Goal: Task Accomplishment & Management: Manage account settings

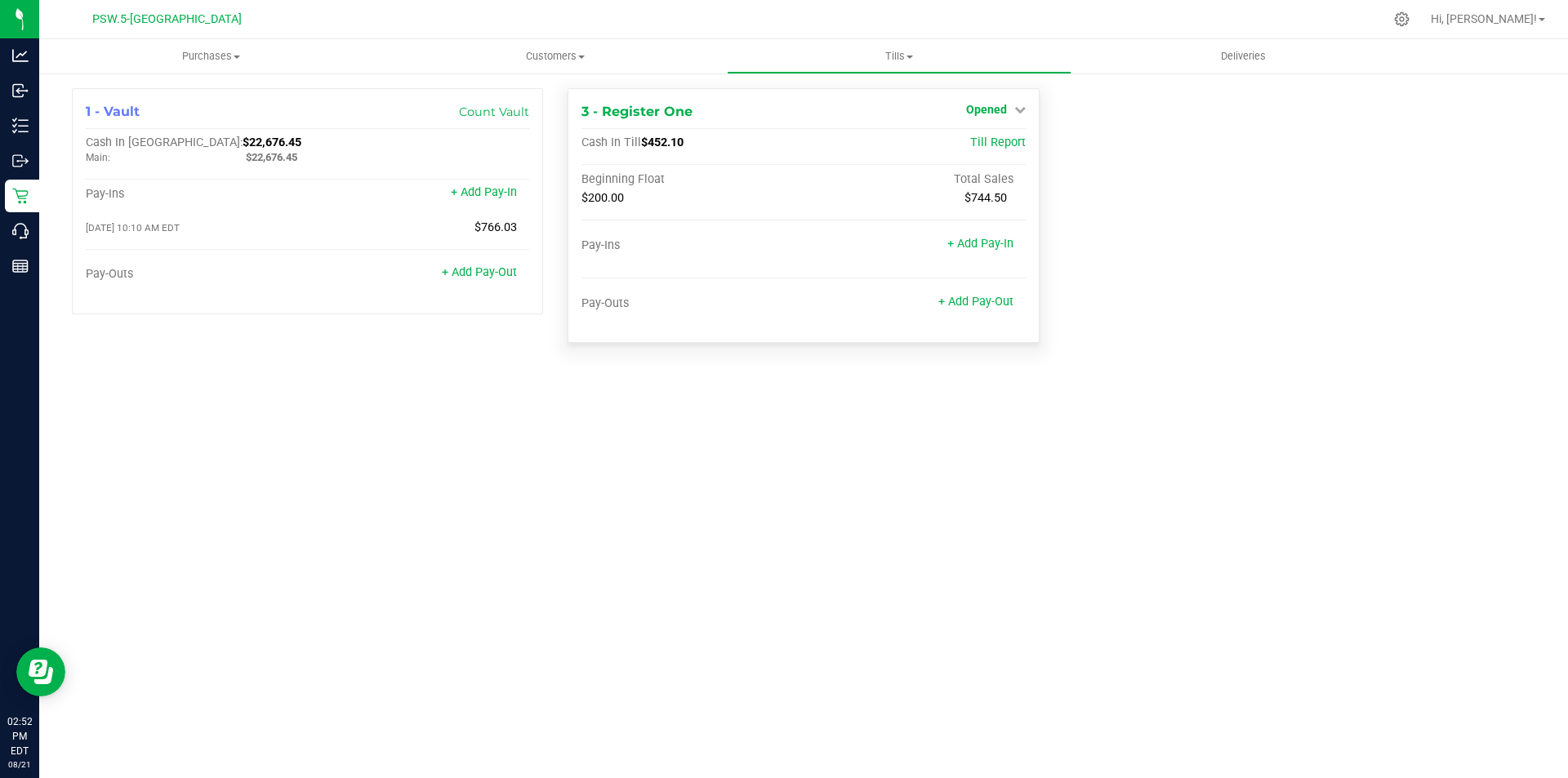
click at [1018, 108] on icon at bounding box center [1020, 109] width 12 height 12
click at [1017, 147] on div "Close Till" at bounding box center [988, 144] width 121 height 21
click at [987, 145] on link "Close Till" at bounding box center [988, 144] width 44 height 13
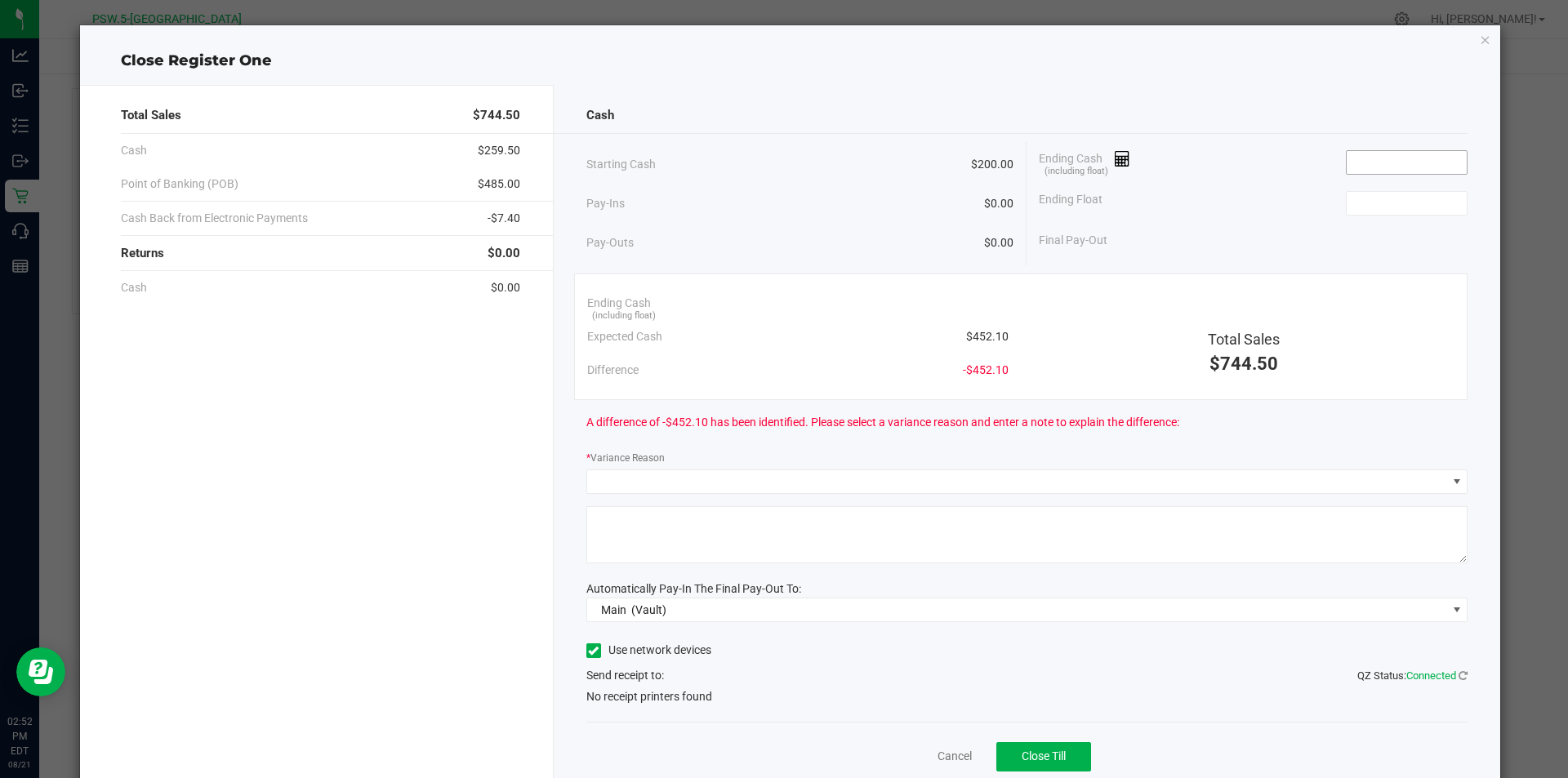
click at [1397, 158] on input at bounding box center [1406, 162] width 120 height 23
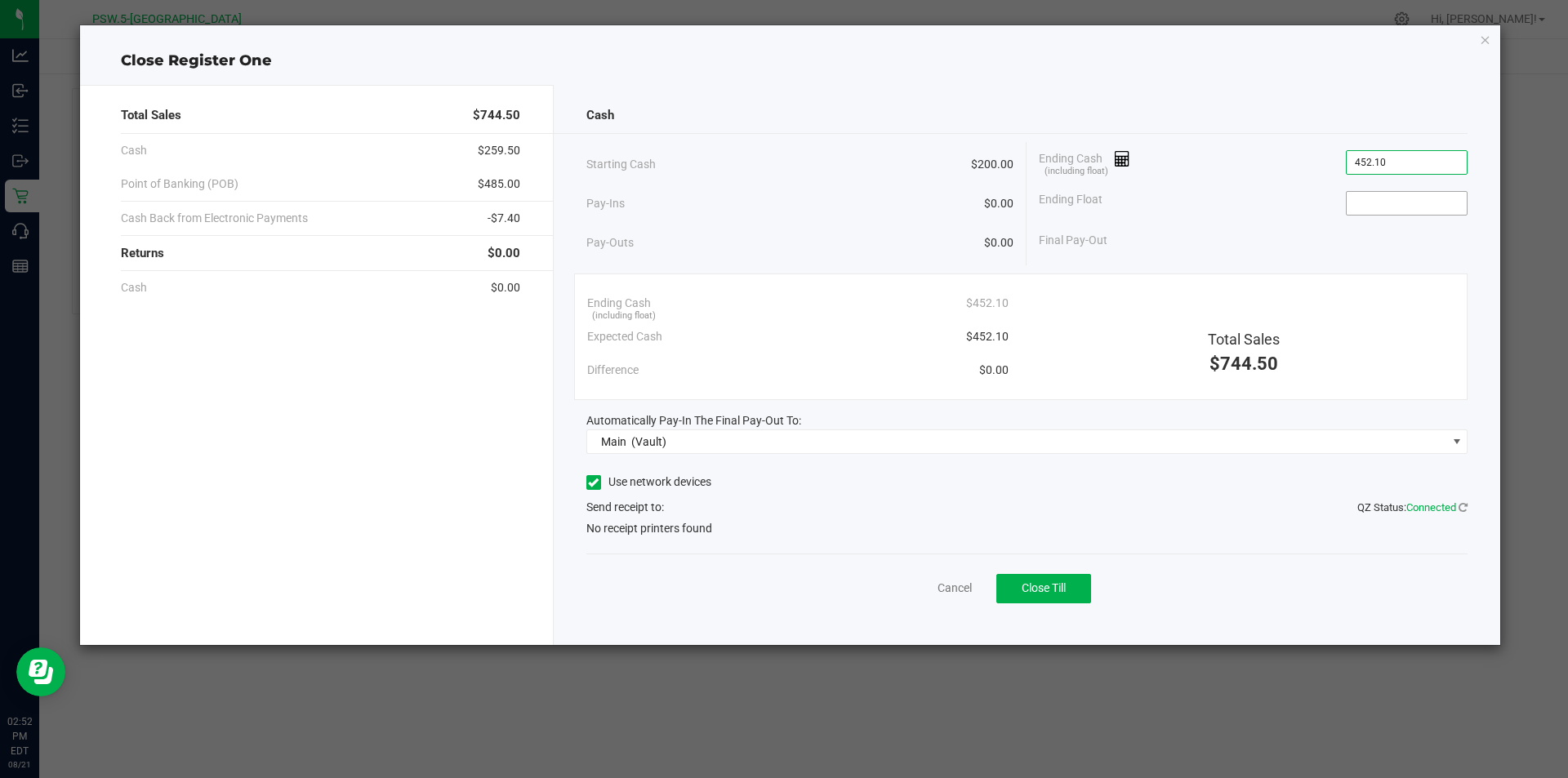
type input "$452.10"
click at [1402, 201] on input at bounding box center [1406, 203] width 120 height 23
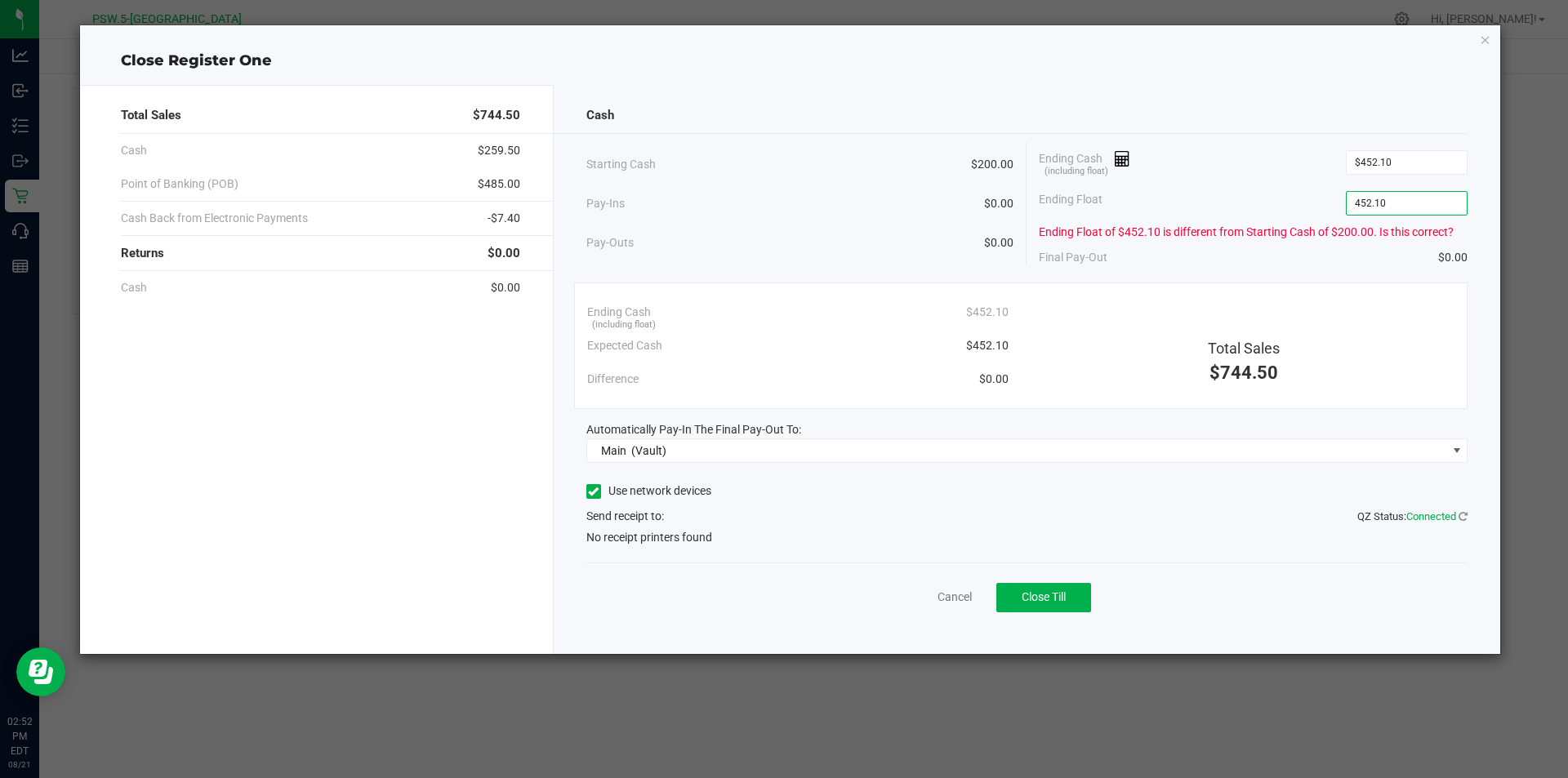
type input "$452.10"
drag, startPoint x: 1259, startPoint y: 587, endPoint x: 1242, endPoint y: 596, distance: 19.2
click at [1259, 590] on div "Cancel Close Till" at bounding box center [1027, 593] width 882 height 62
drag, startPoint x: 1071, startPoint y: 594, endPoint x: 1082, endPoint y: 603, distance: 14.2
click at [1073, 599] on button "Close Till" at bounding box center [1043, 597] width 95 height 29
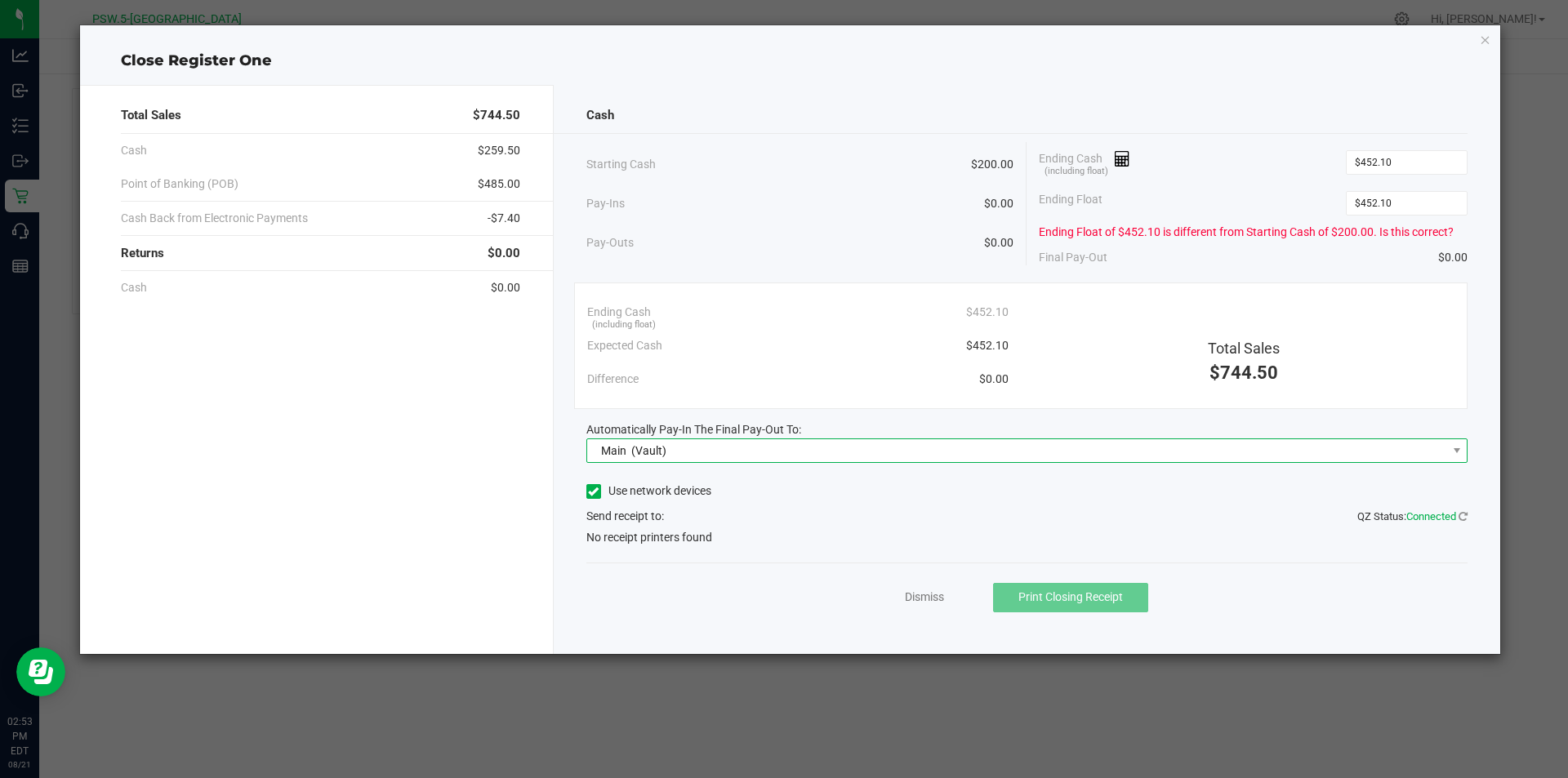
click at [1389, 452] on span "Main (Vault)" at bounding box center [1017, 451] width 860 height 23
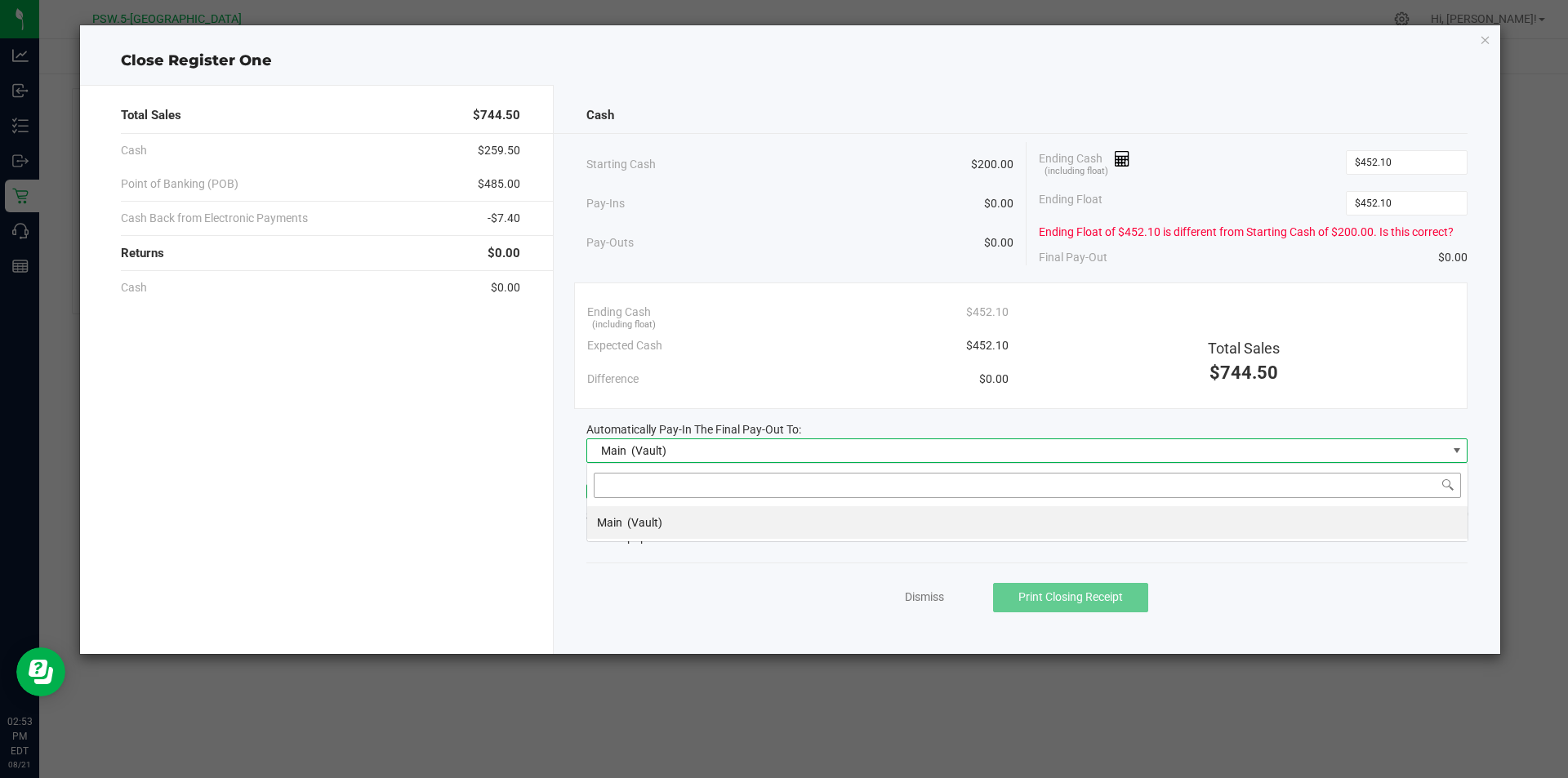
scroll to position [24, 881]
click at [1352, 568] on div "Dismiss Print Closing Receipt" at bounding box center [1027, 593] width 882 height 62
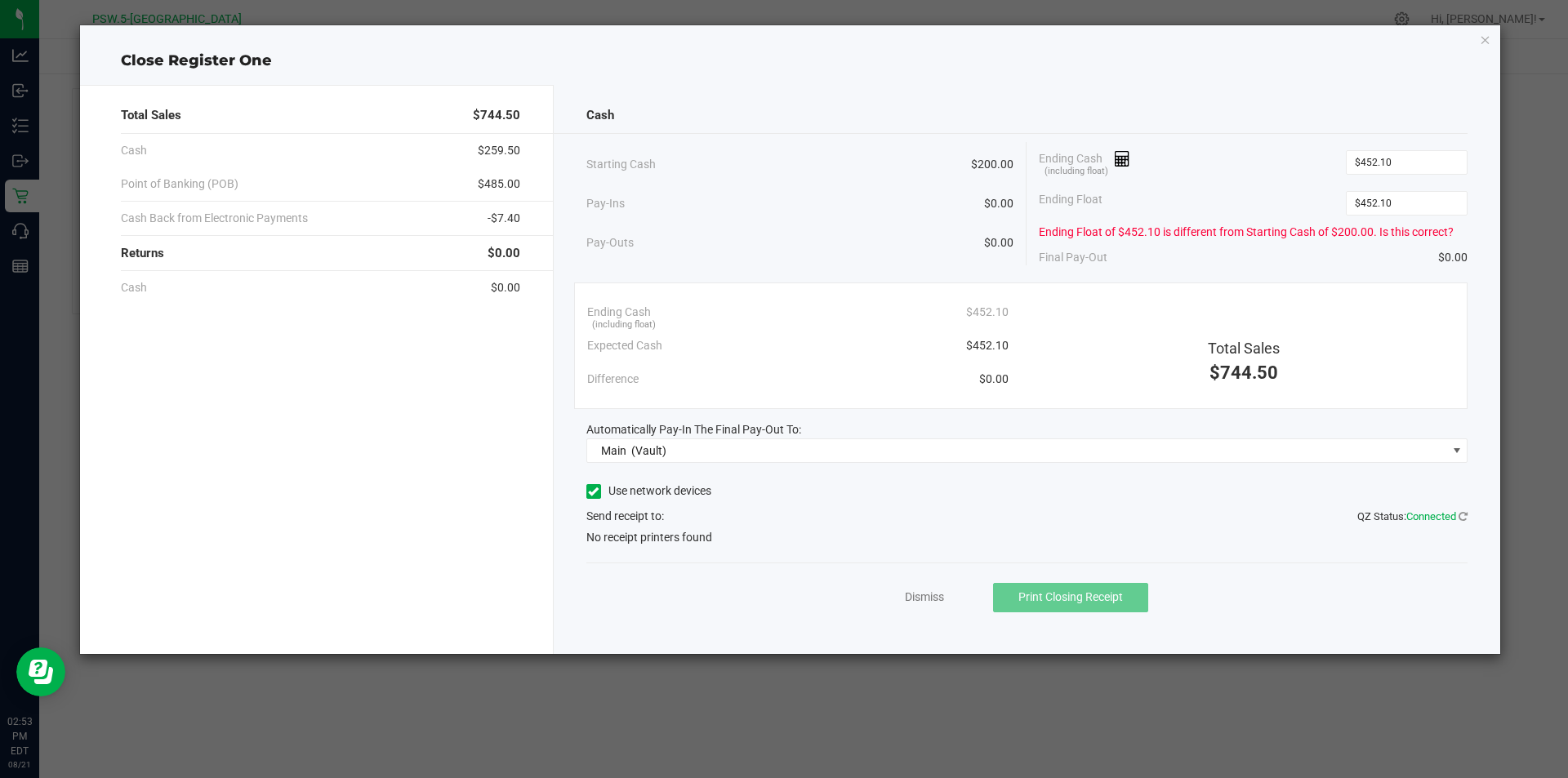
click at [1331, 422] on div "Automatically Pay-In The Final Pay-Out To:" at bounding box center [1027, 430] width 882 height 17
click at [925, 597] on link "Dismiss" at bounding box center [924, 597] width 39 height 17
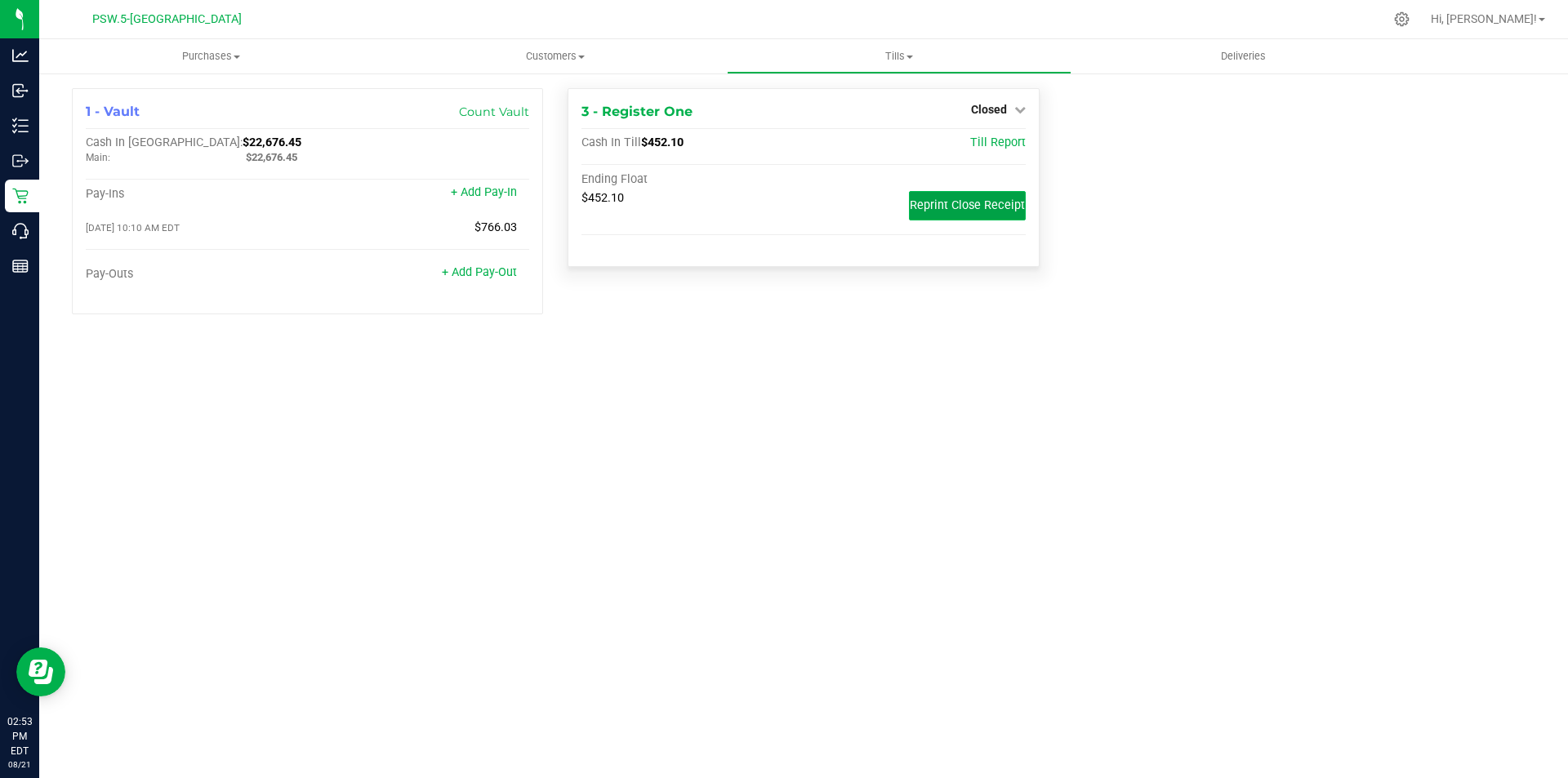
click at [977, 213] on button "Reprint Close Receipt" at bounding box center [966, 205] width 117 height 29
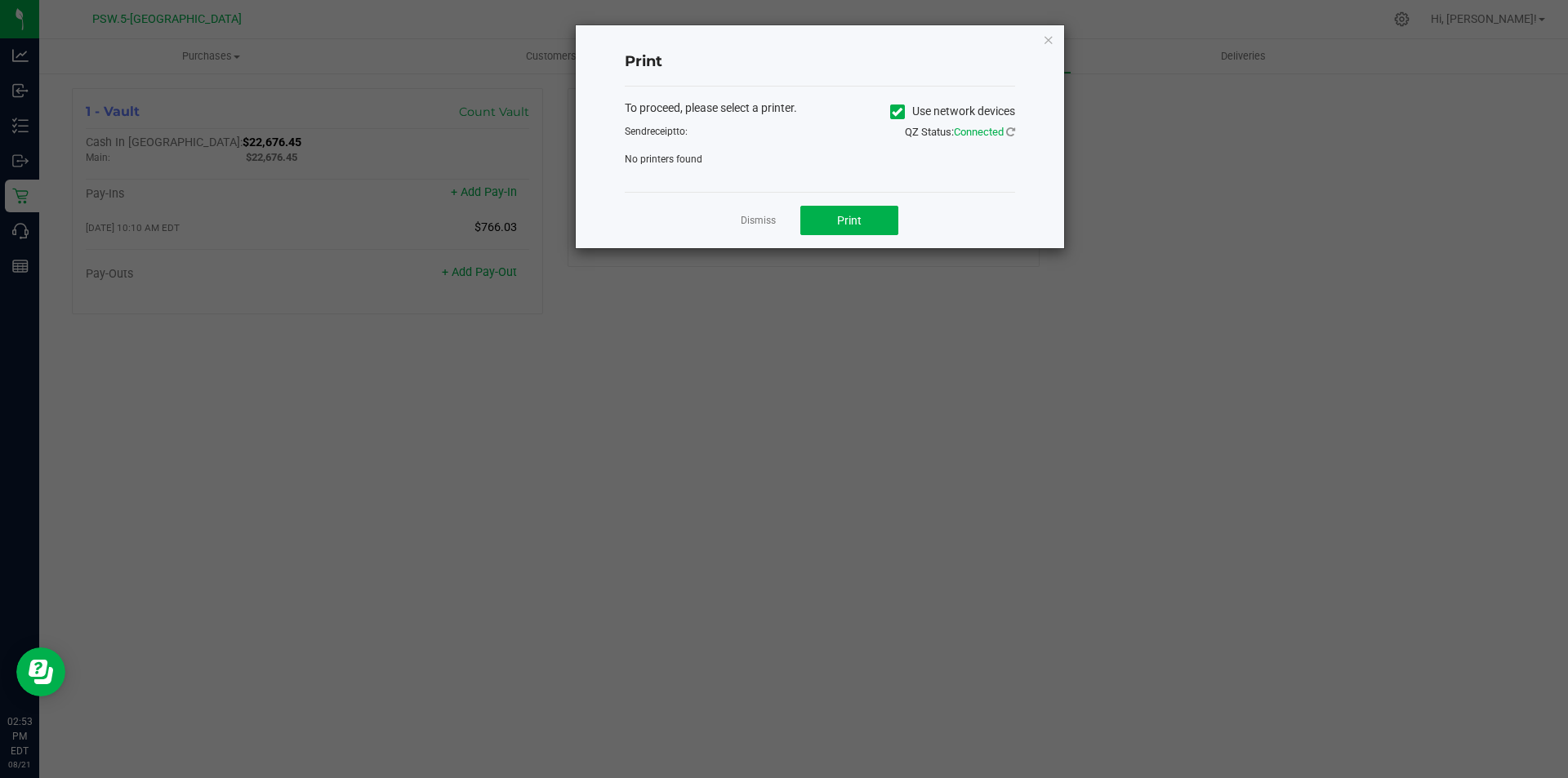
click at [898, 112] on icon at bounding box center [897, 112] width 11 height 0
click at [0, 0] on input "Use network devices" at bounding box center [0, 0] width 0 height 0
click at [870, 169] on span at bounding box center [809, 164] width 368 height 23
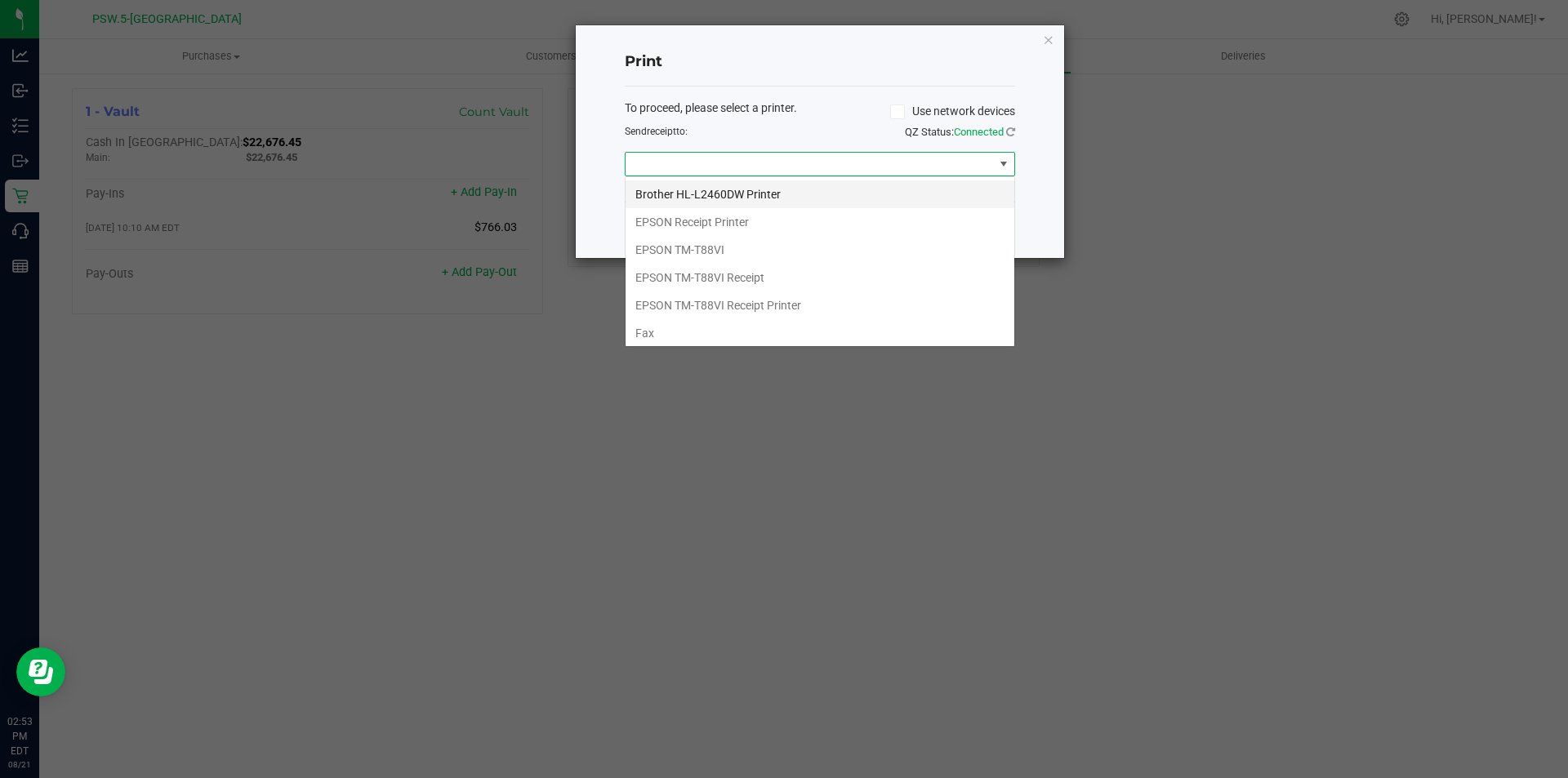
scroll to position [24, 390]
click at [787, 246] on TM-T88VI "EPSON TM-T88VI" at bounding box center [820, 250] width 389 height 28
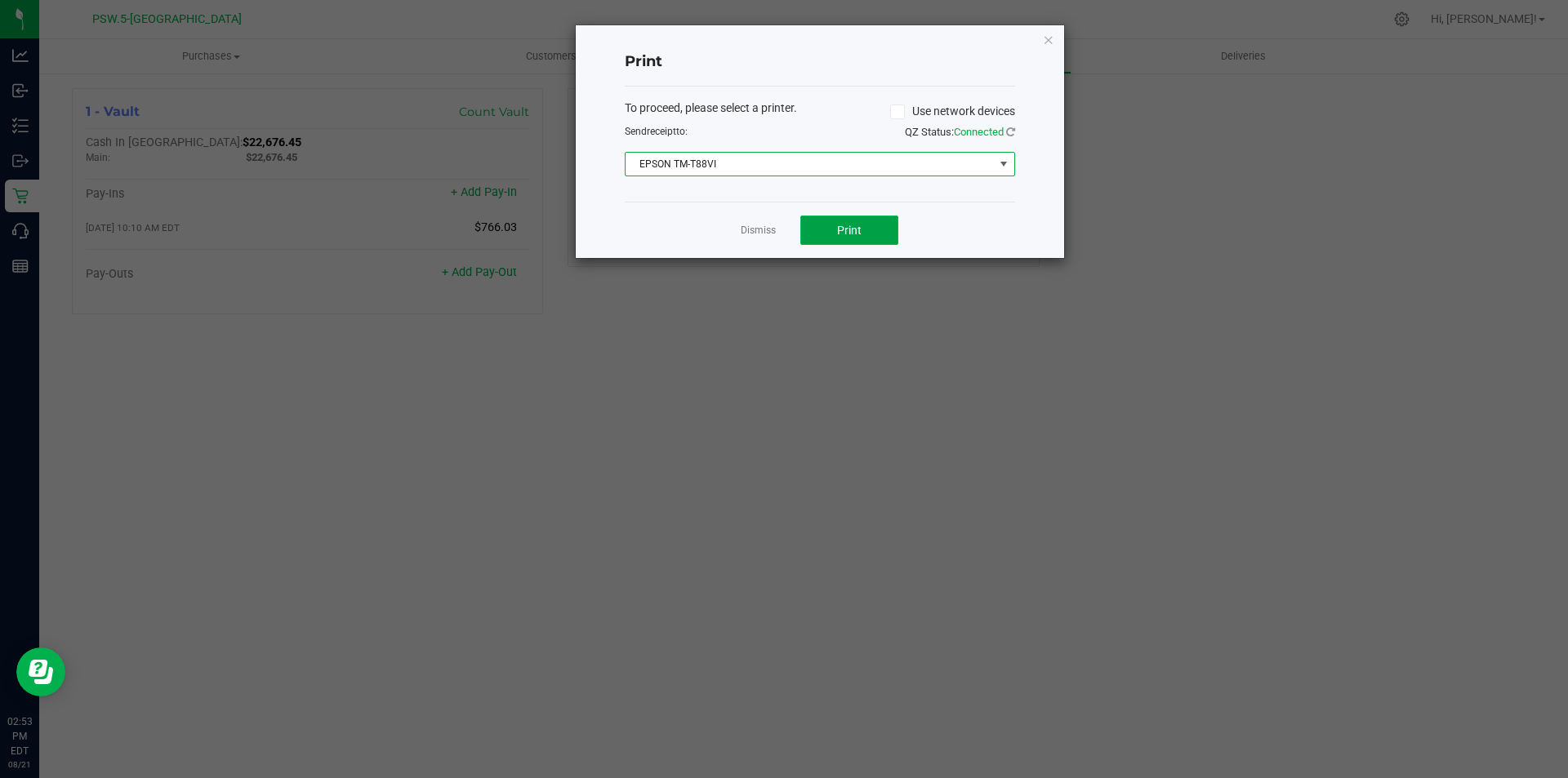
click at [862, 223] on button "Print" at bounding box center [849, 230] width 98 height 29
